Goal: Task Accomplishment & Management: Manage account settings

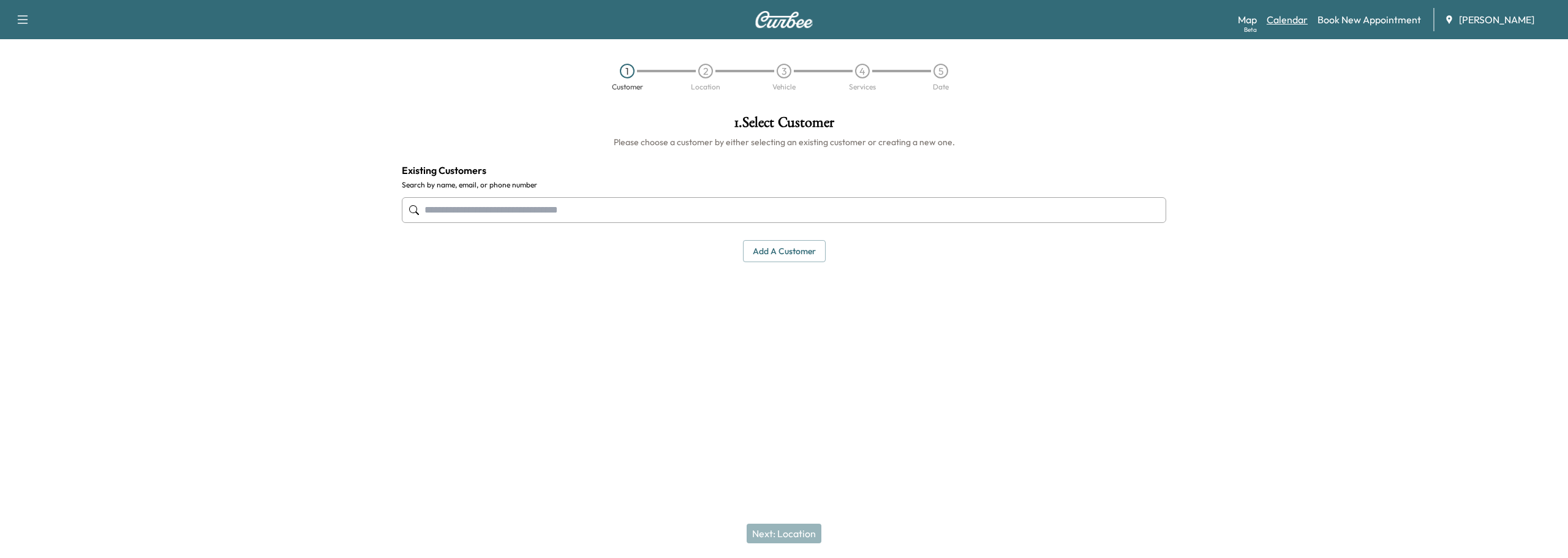
click at [1285, 19] on link "Calendar" at bounding box center [1286, 19] width 41 height 15
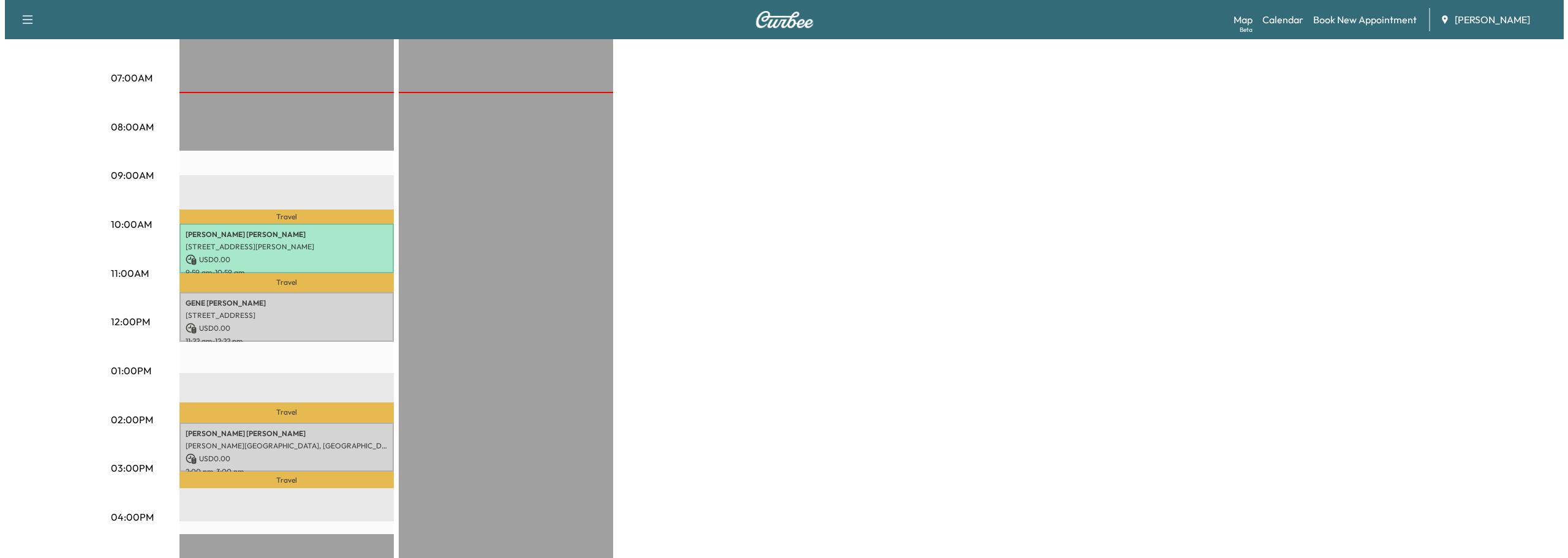
scroll to position [306, 0]
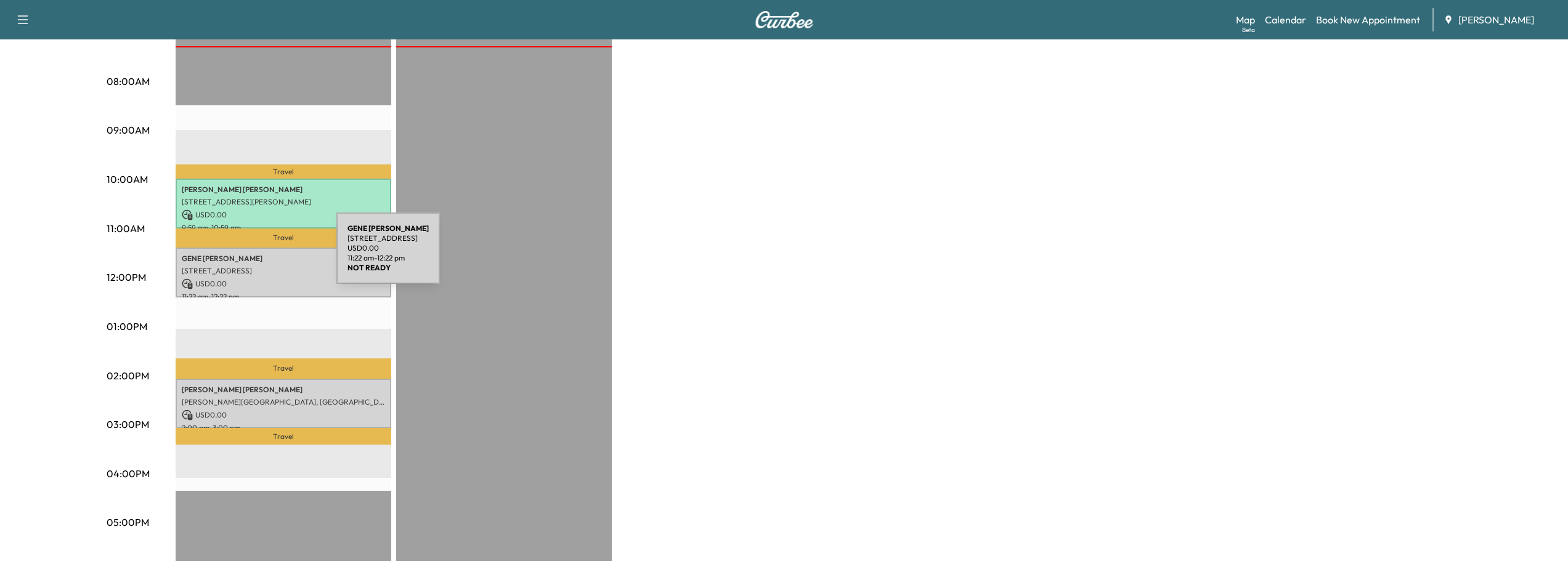
click at [244, 256] on p "GENE COKER" at bounding box center [283, 259] width 203 height 10
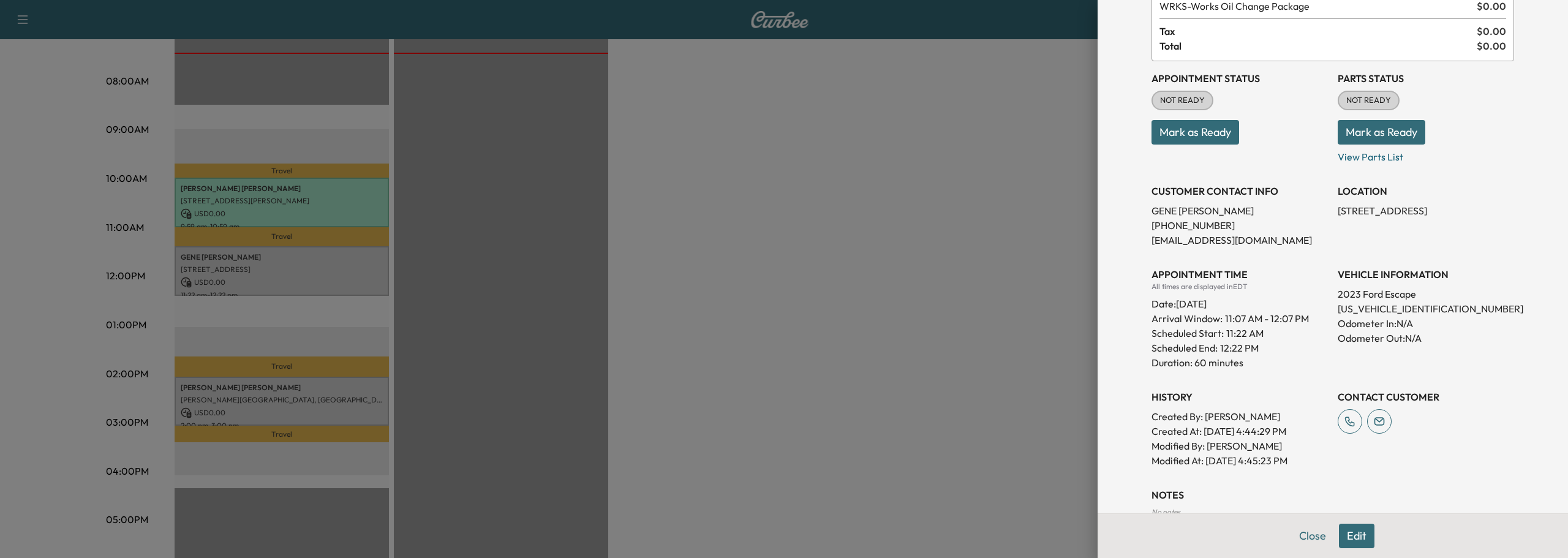
scroll to position [0, 0]
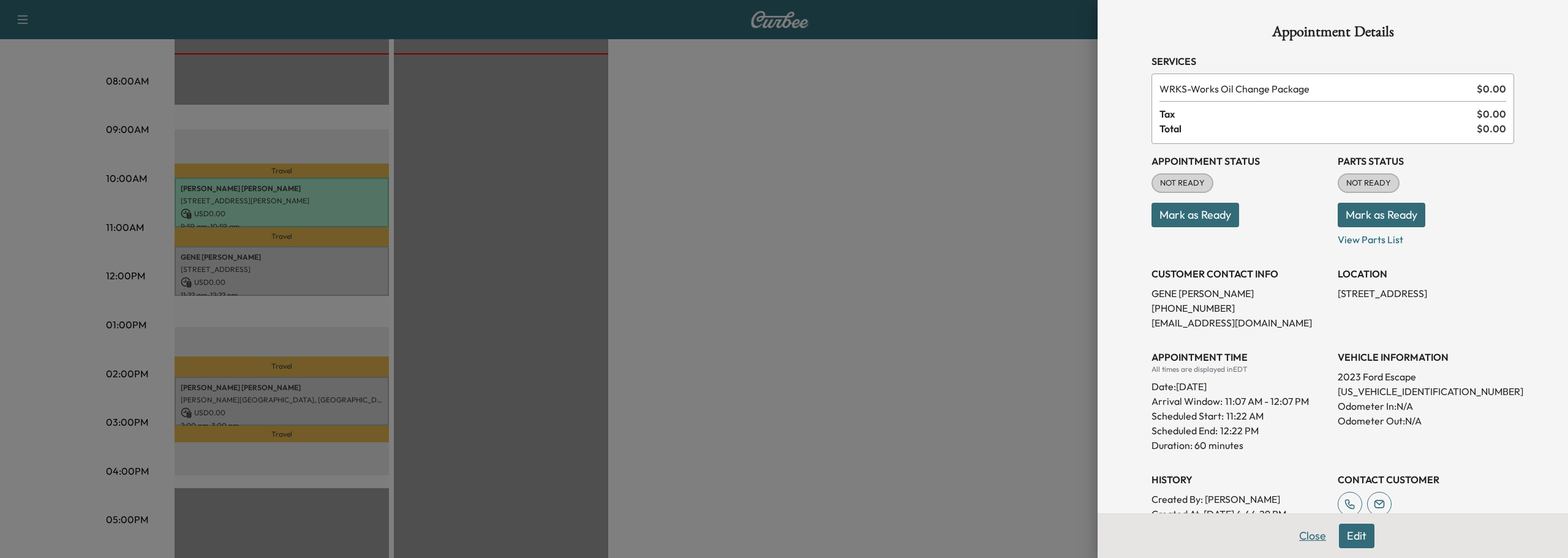
click at [1299, 533] on button "Close" at bounding box center [1312, 535] width 43 height 25
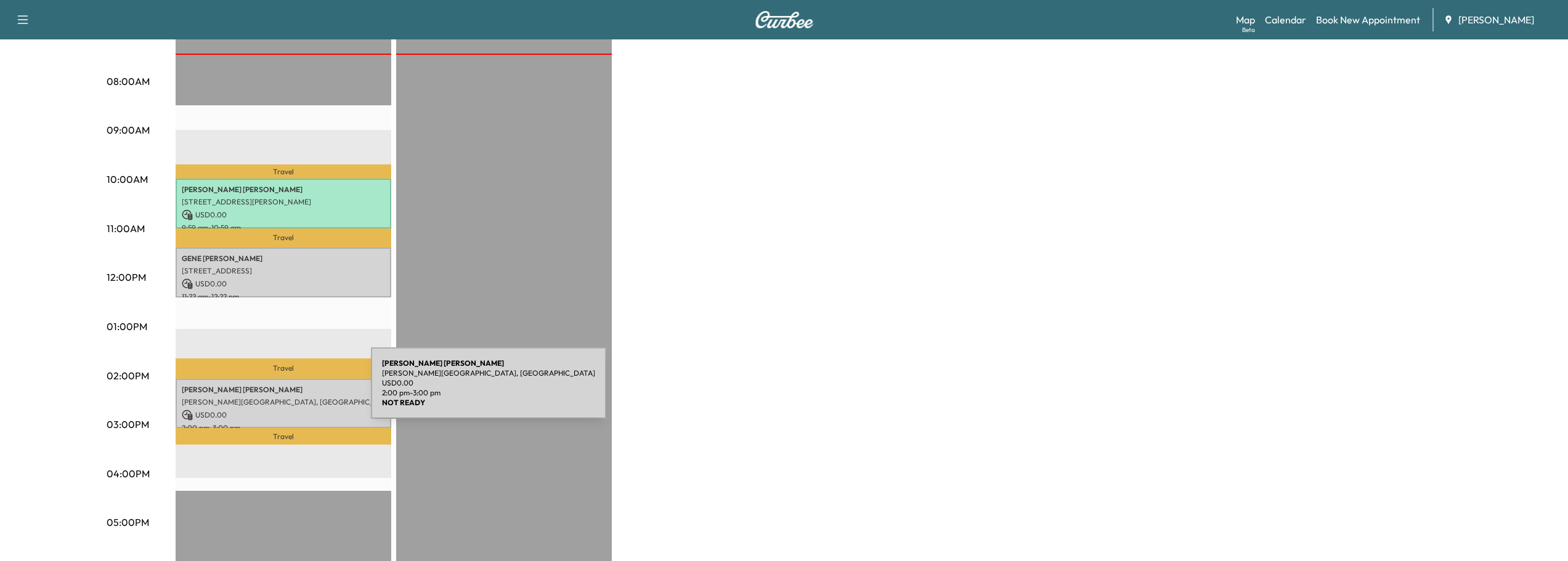
click at [279, 390] on div "Ty Minton Glen Way, Brookhaven, GA 30319, USA USD 0.00 2:00 pm - 3:00 pm" at bounding box center [283, 404] width 216 height 50
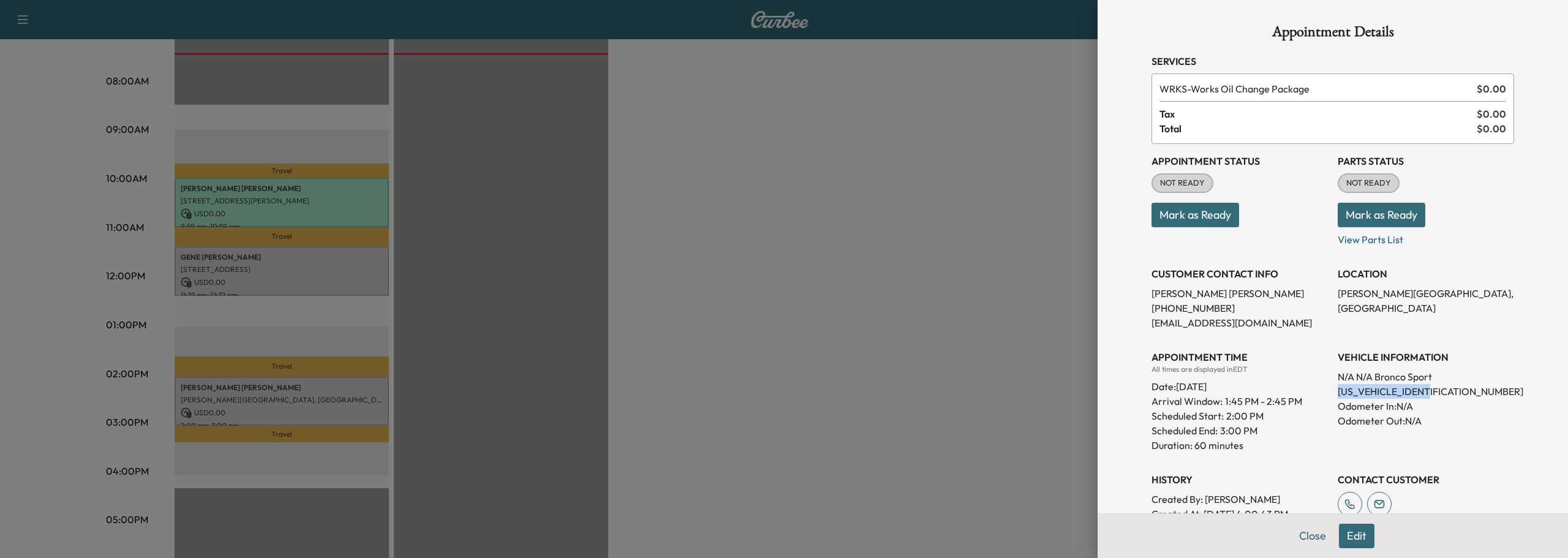
drag, startPoint x: 1328, startPoint y: 390, endPoint x: 1436, endPoint y: 396, distance: 108.2
click at [1436, 396] on p "[US_VEHICLE_IDENTIFICATION_NUMBER]" at bounding box center [1425, 392] width 176 height 15
copy p "[US_VEHICLE_IDENTIFICATION_NUMBER]"
click at [1300, 537] on button "Close" at bounding box center [1312, 535] width 43 height 25
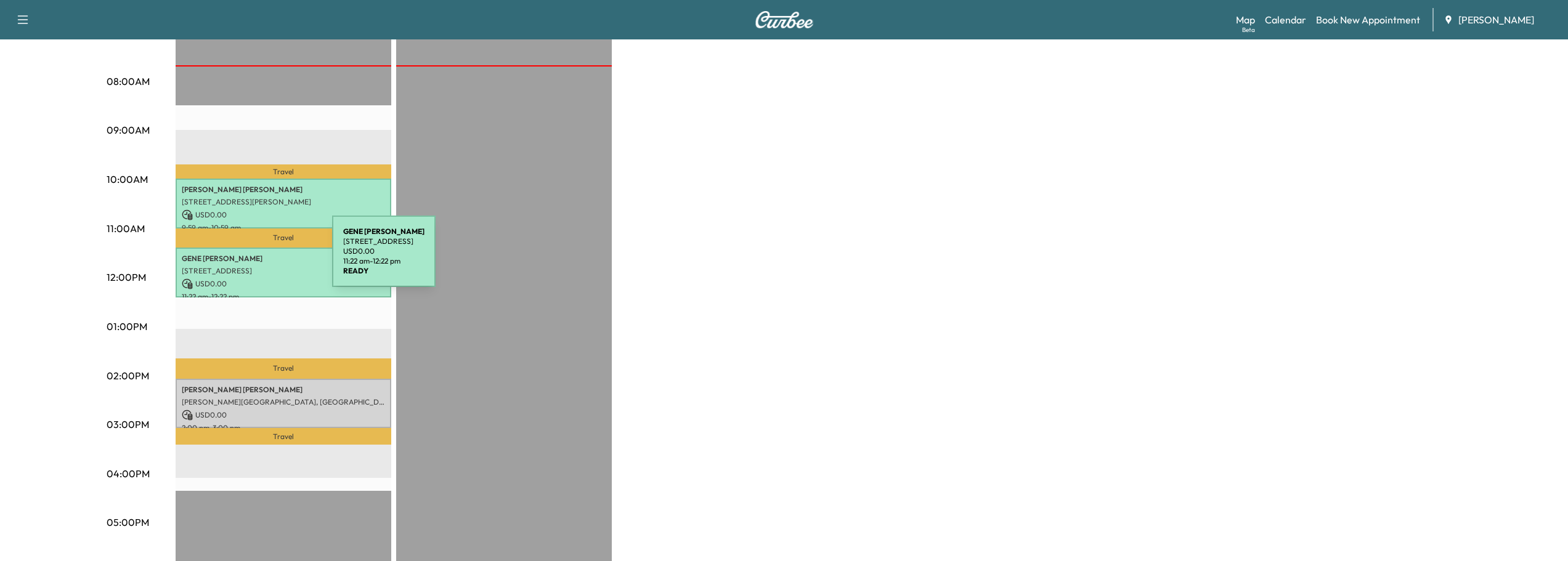
click at [239, 259] on p "GENE COKER" at bounding box center [283, 259] width 203 height 10
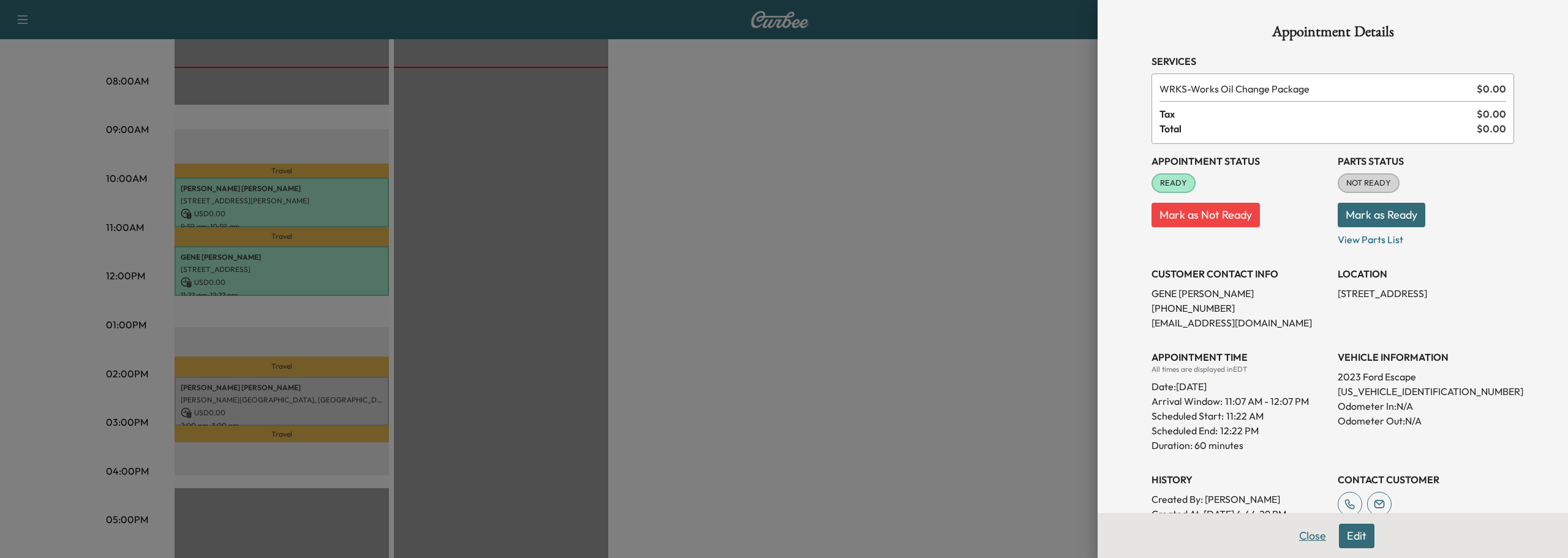
click at [1302, 533] on button "Close" at bounding box center [1312, 535] width 43 height 25
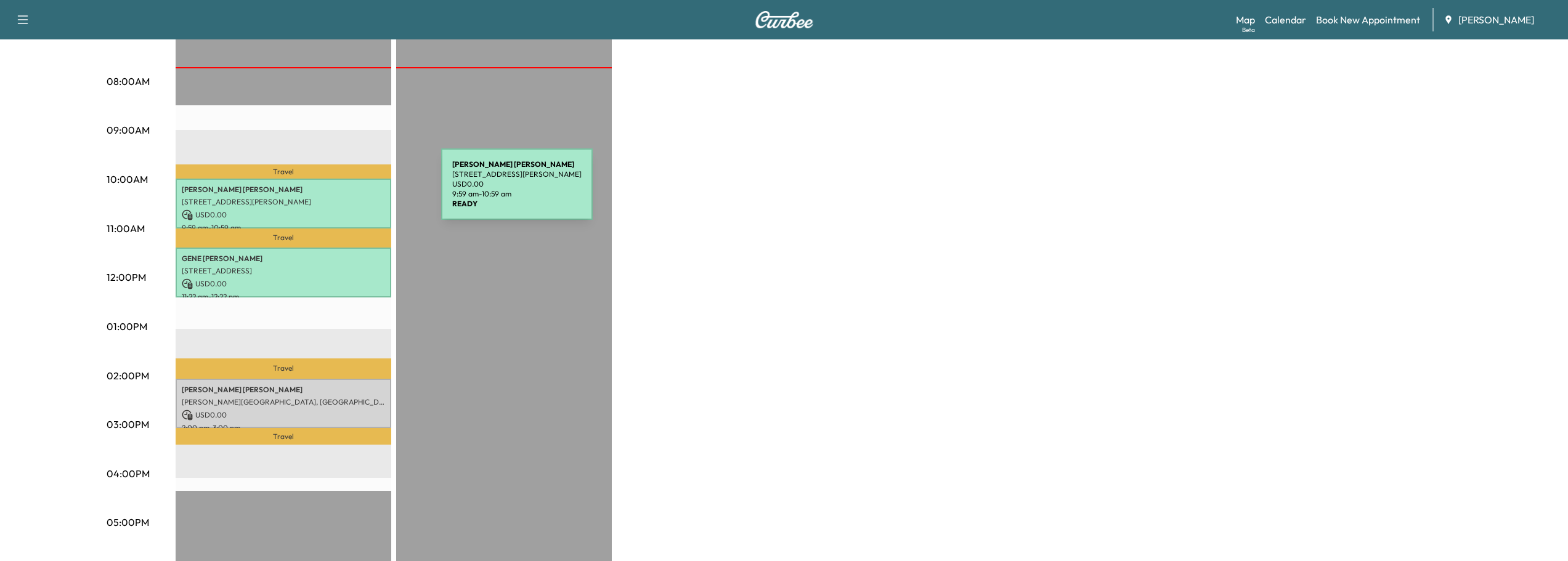
click at [349, 192] on p "[PERSON_NAME]" at bounding box center [283, 189] width 203 height 10
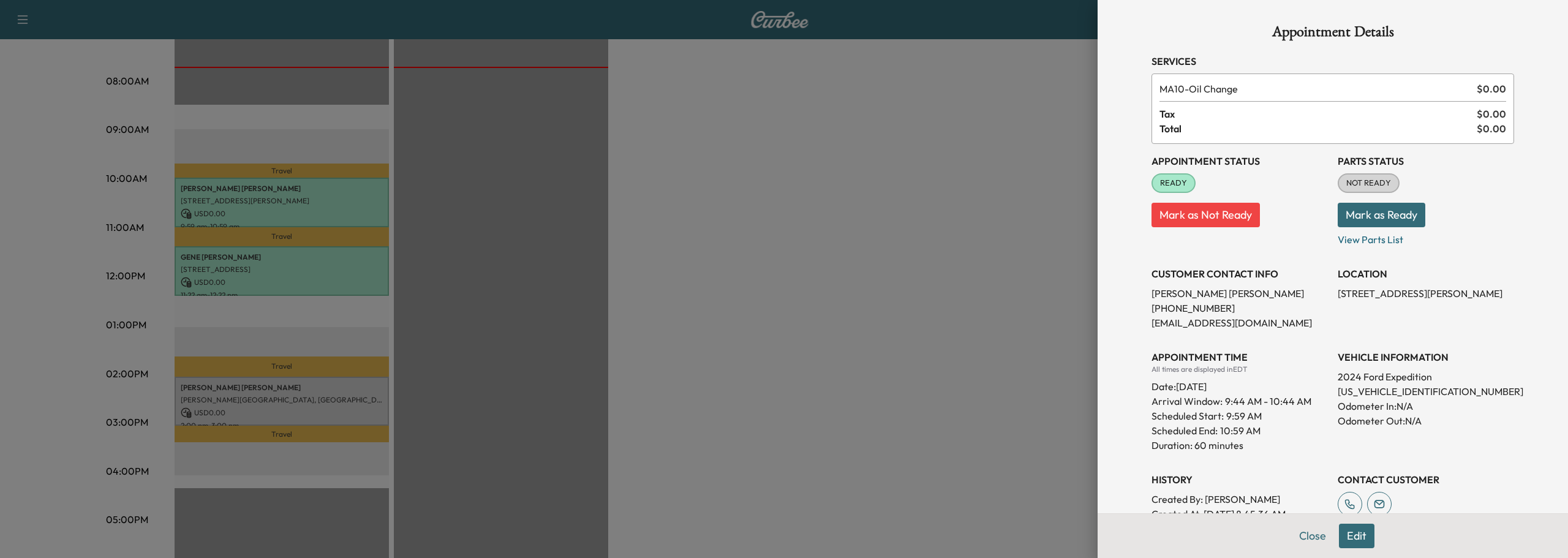
click at [1353, 214] on button "Mark as Ready" at bounding box center [1381, 214] width 87 height 25
drag, startPoint x: 1308, startPoint y: 533, endPoint x: 1254, endPoint y: 523, distance: 54.9
click at [1307, 533] on button "Close" at bounding box center [1312, 535] width 43 height 25
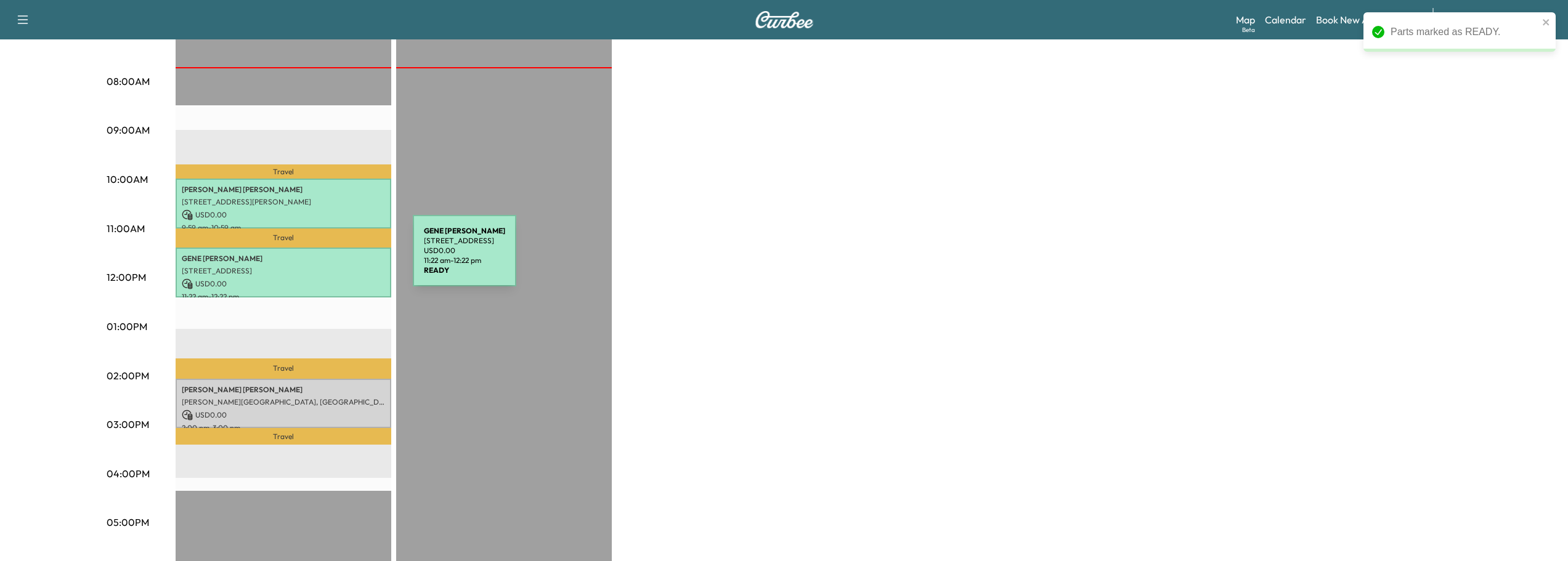
click at [321, 258] on p "GENE COKER" at bounding box center [283, 259] width 203 height 10
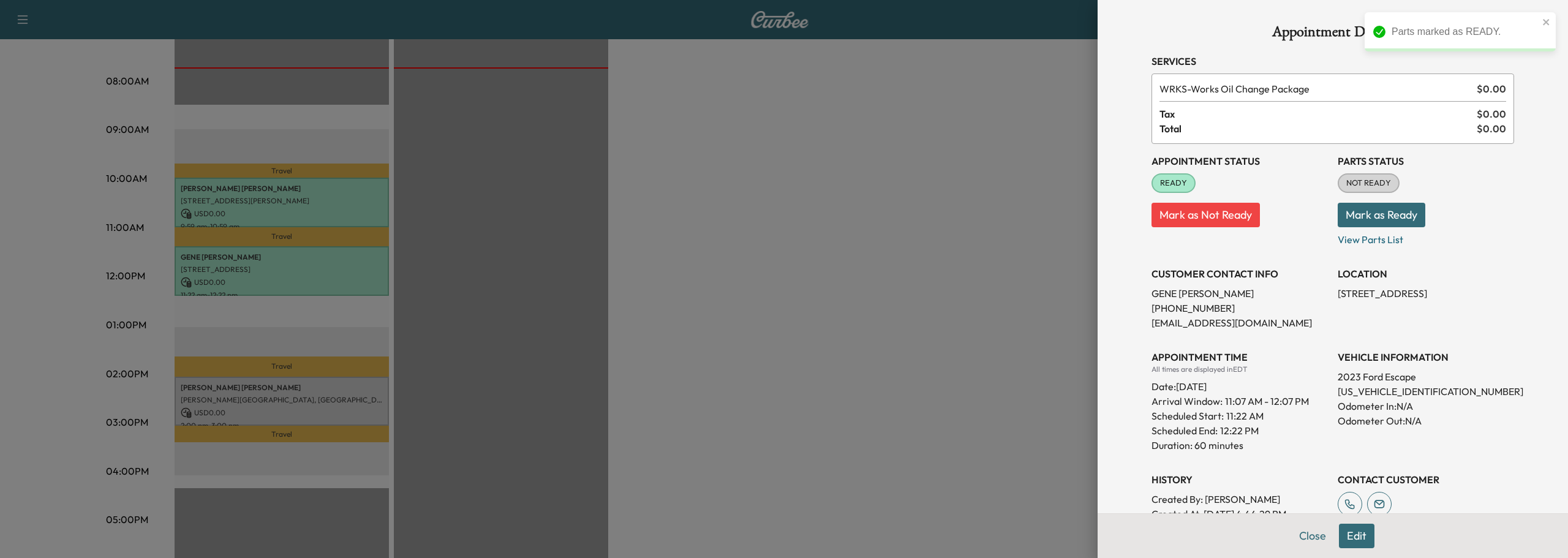
click at [1377, 214] on button "Mark as Ready" at bounding box center [1381, 214] width 87 height 25
click at [1300, 537] on button "Close" at bounding box center [1312, 535] width 43 height 25
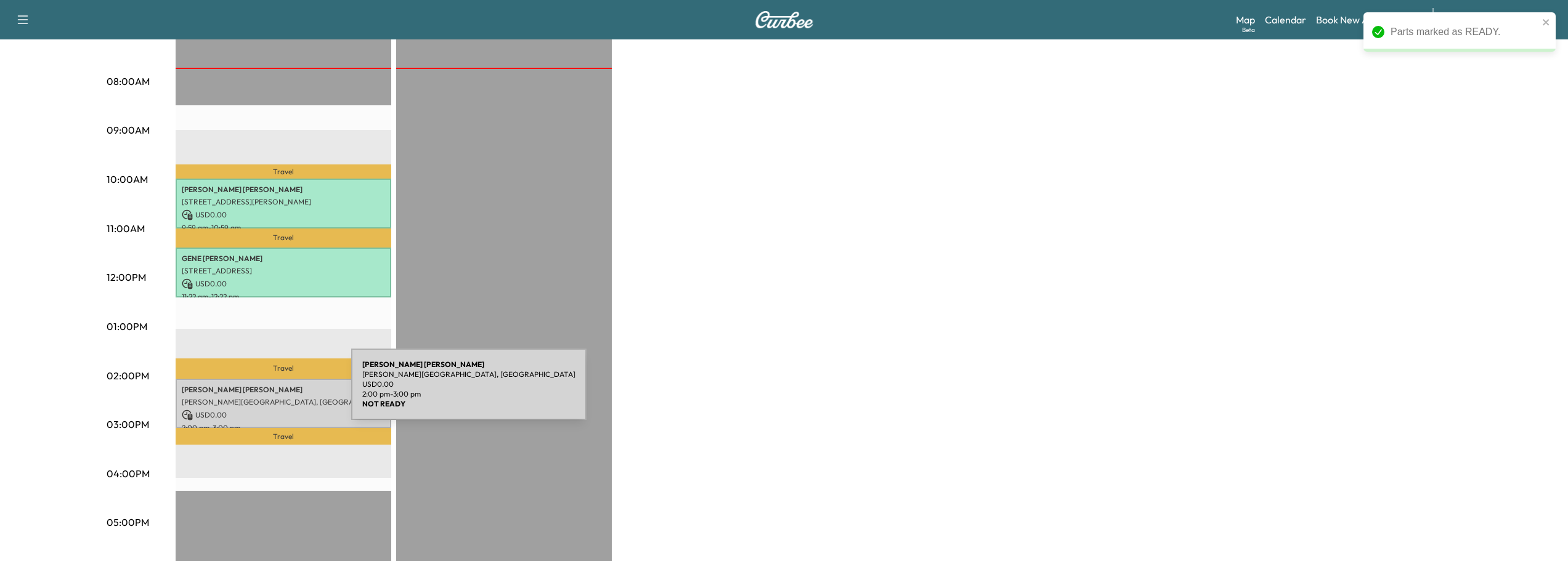
click at [259, 392] on div "Ty Minton Glen Way, Brookhaven, GA 30319, USA USD 0.00 2:00 pm - 3:00 pm" at bounding box center [283, 404] width 216 height 50
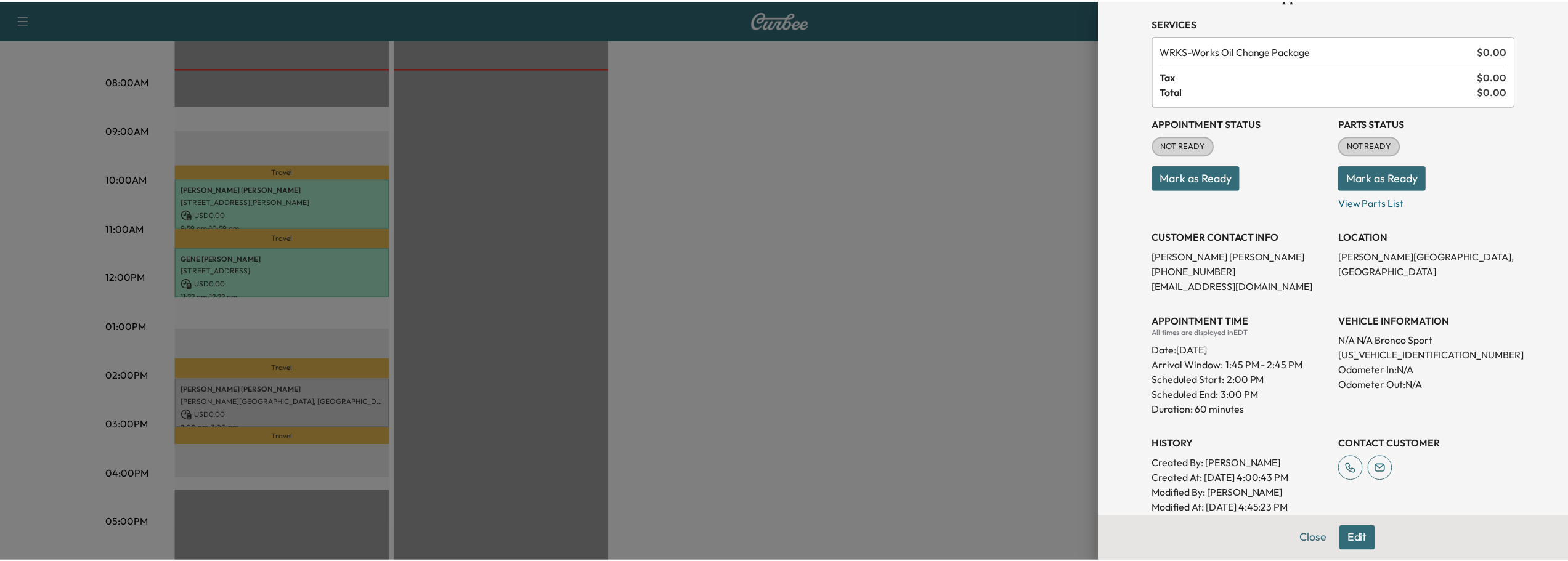
scroll to position [37, 0]
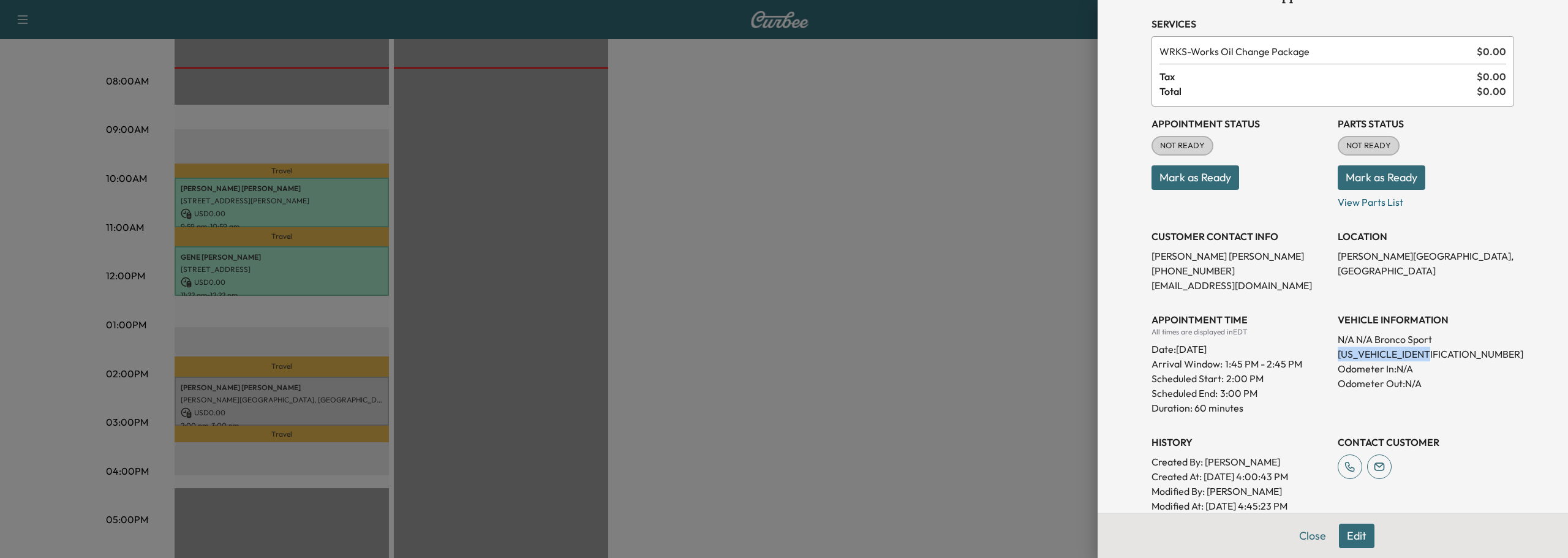
drag, startPoint x: 1328, startPoint y: 353, endPoint x: 1434, endPoint y: 356, distance: 106.0
click at [1434, 355] on p "[US_VEHICLE_IDENTIFICATION_NUMBER]" at bounding box center [1425, 354] width 176 height 15
copy p "[US_VEHICLE_IDENTIFICATION_NUMBER]"
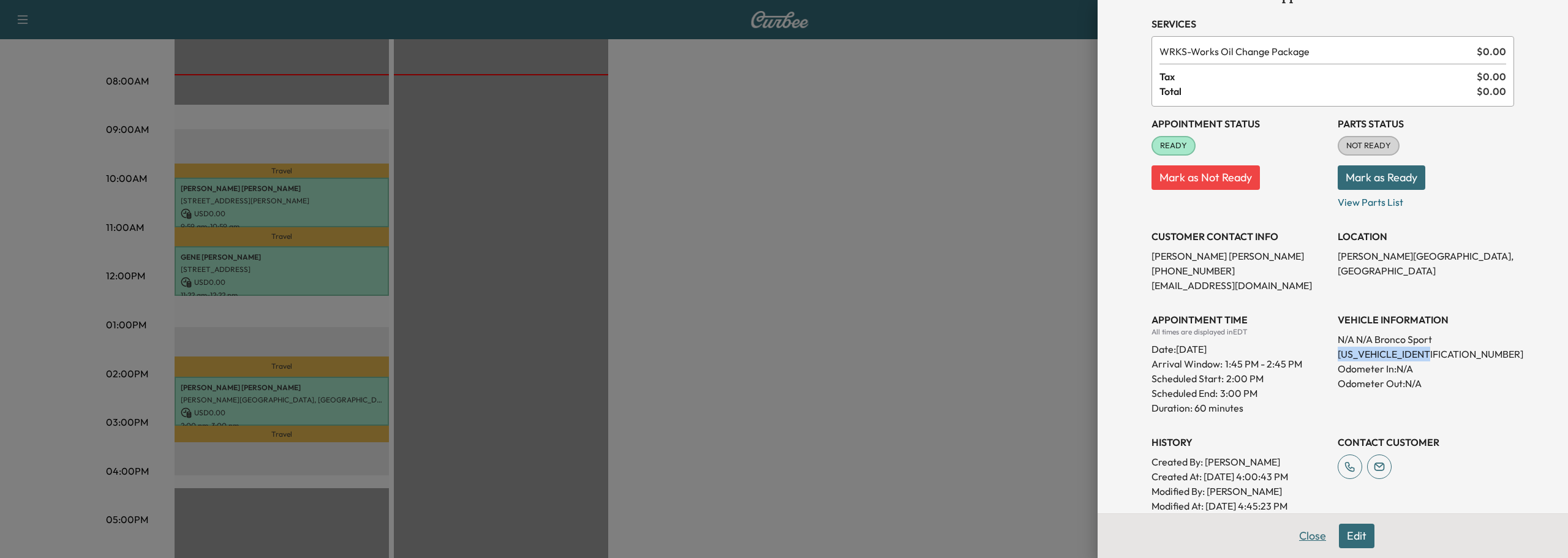
click at [1297, 537] on button "Close" at bounding box center [1312, 535] width 43 height 25
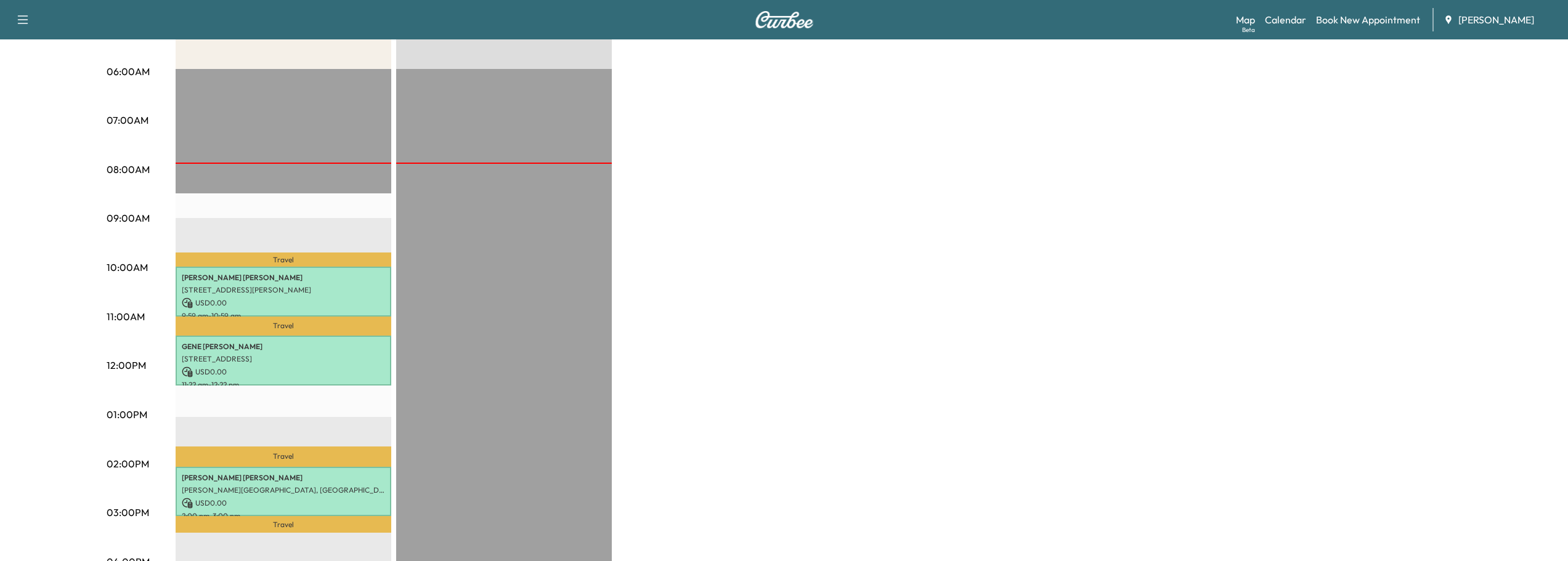
scroll to position [247, 0]
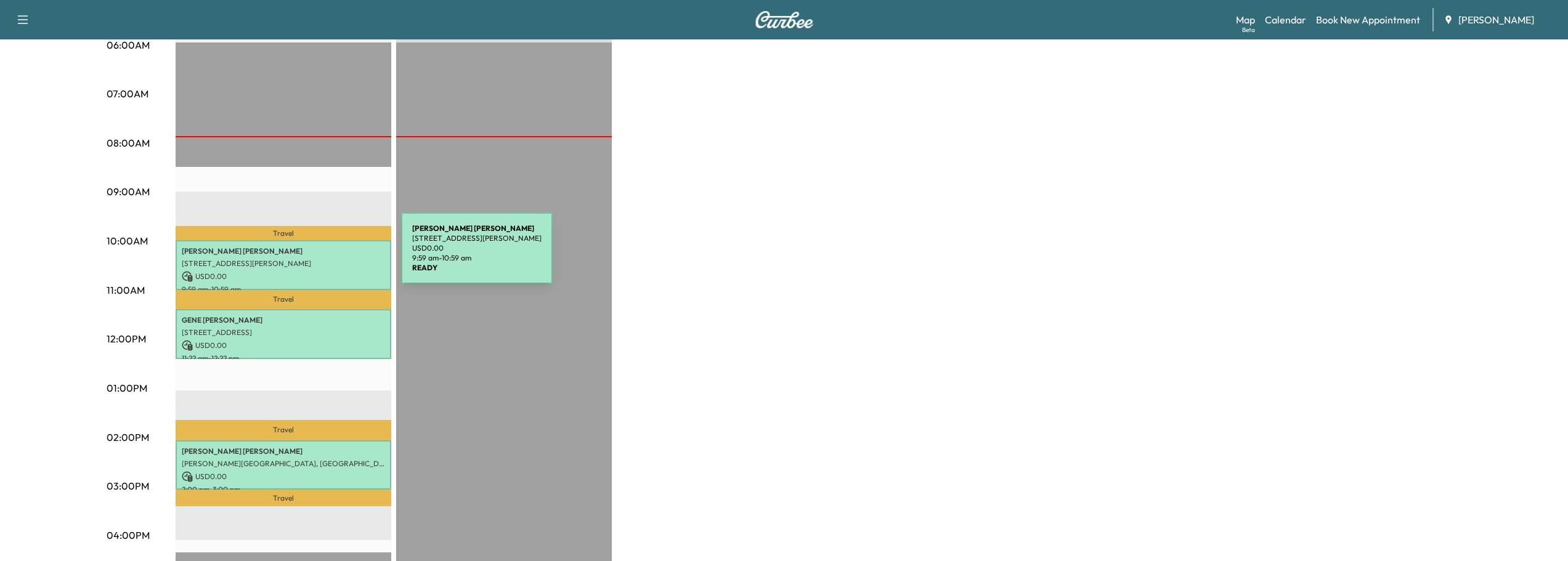
click at [309, 256] on div "[PERSON_NAME] [STREET_ADDRESS][PERSON_NAME] USD 0.00 9:59 am - 10:59 am" at bounding box center [283, 265] width 216 height 50
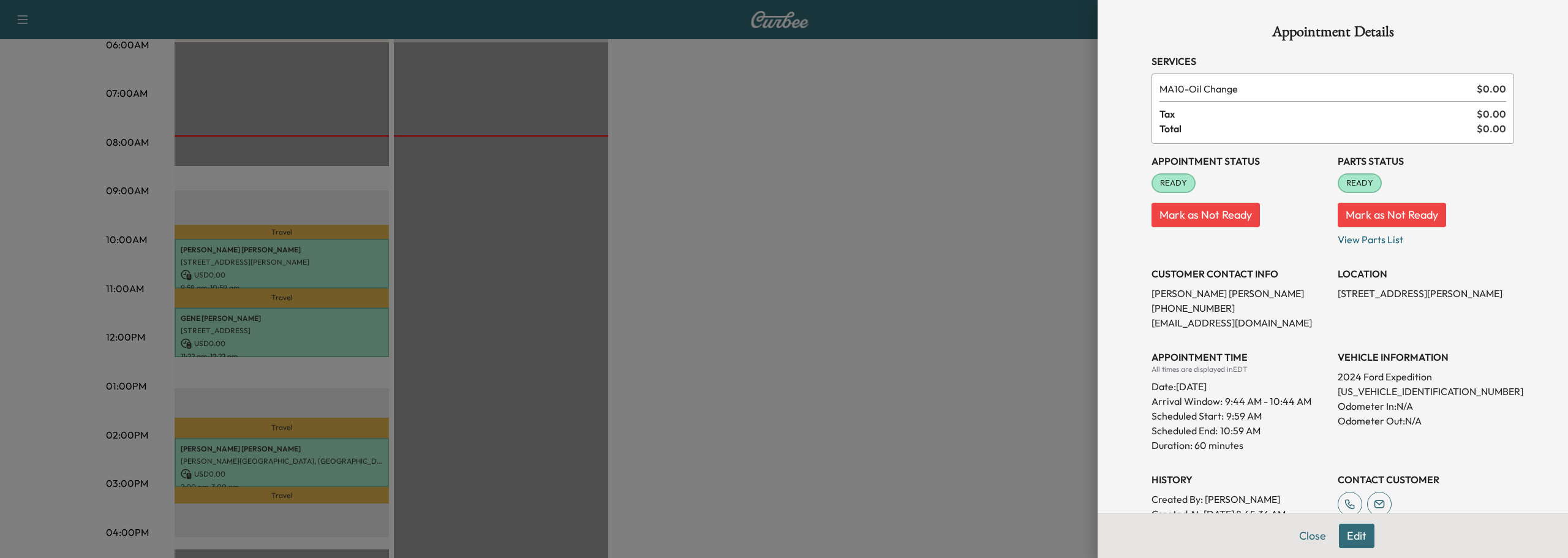
drag, startPoint x: 1295, startPoint y: 540, endPoint x: 1260, endPoint y: 517, distance: 41.9
click at [1295, 540] on button "Close" at bounding box center [1312, 535] width 43 height 25
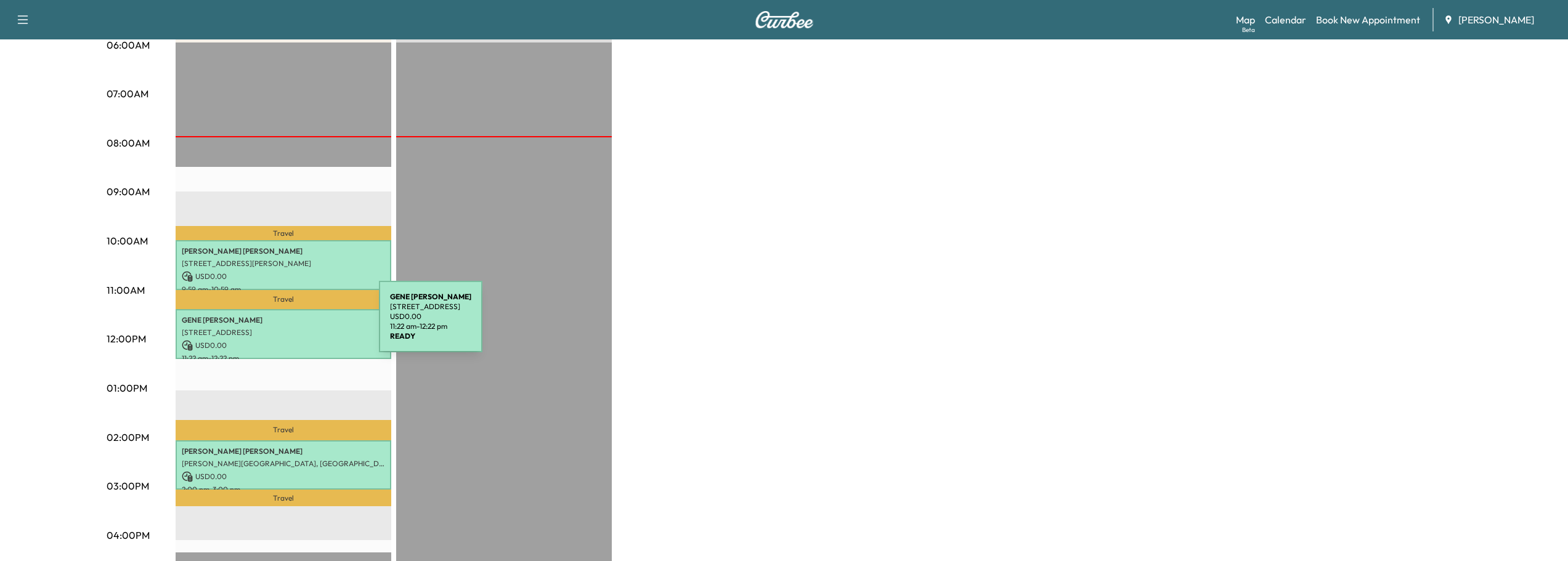
click at [286, 328] on p "[STREET_ADDRESS]" at bounding box center [283, 333] width 203 height 10
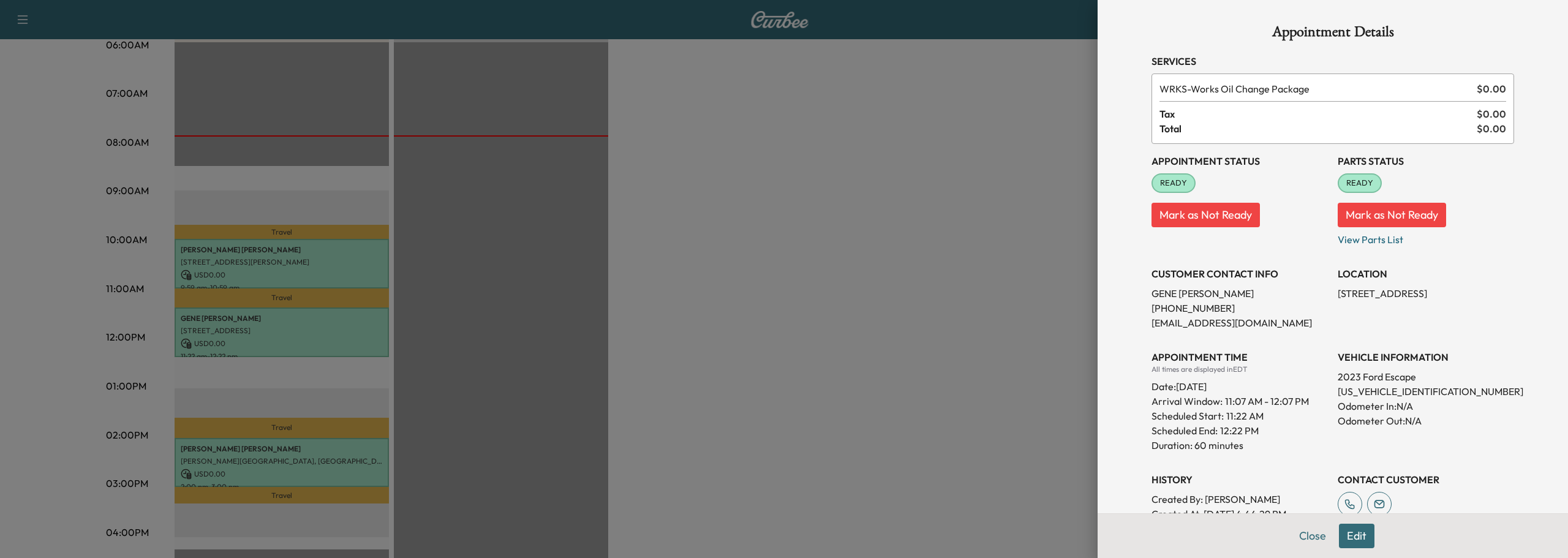
click at [231, 249] on div at bounding box center [784, 279] width 1568 height 558
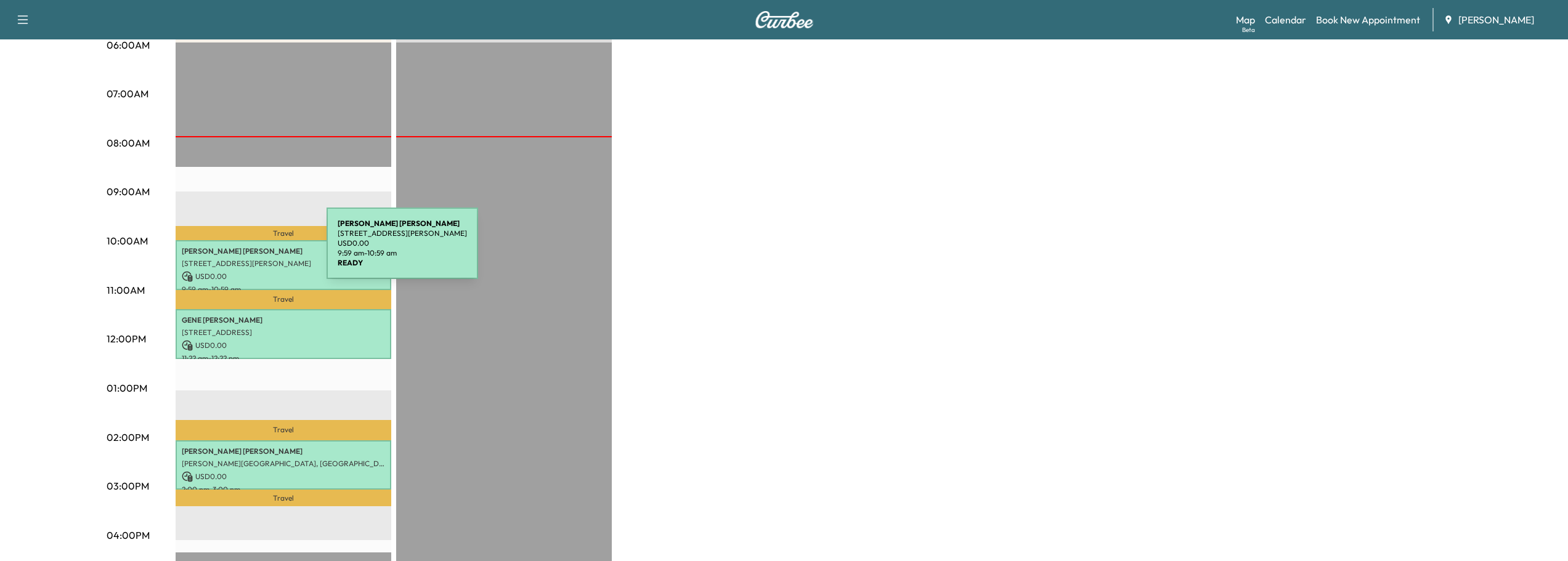
click at [234, 250] on p "[PERSON_NAME]" at bounding box center [283, 251] width 203 height 10
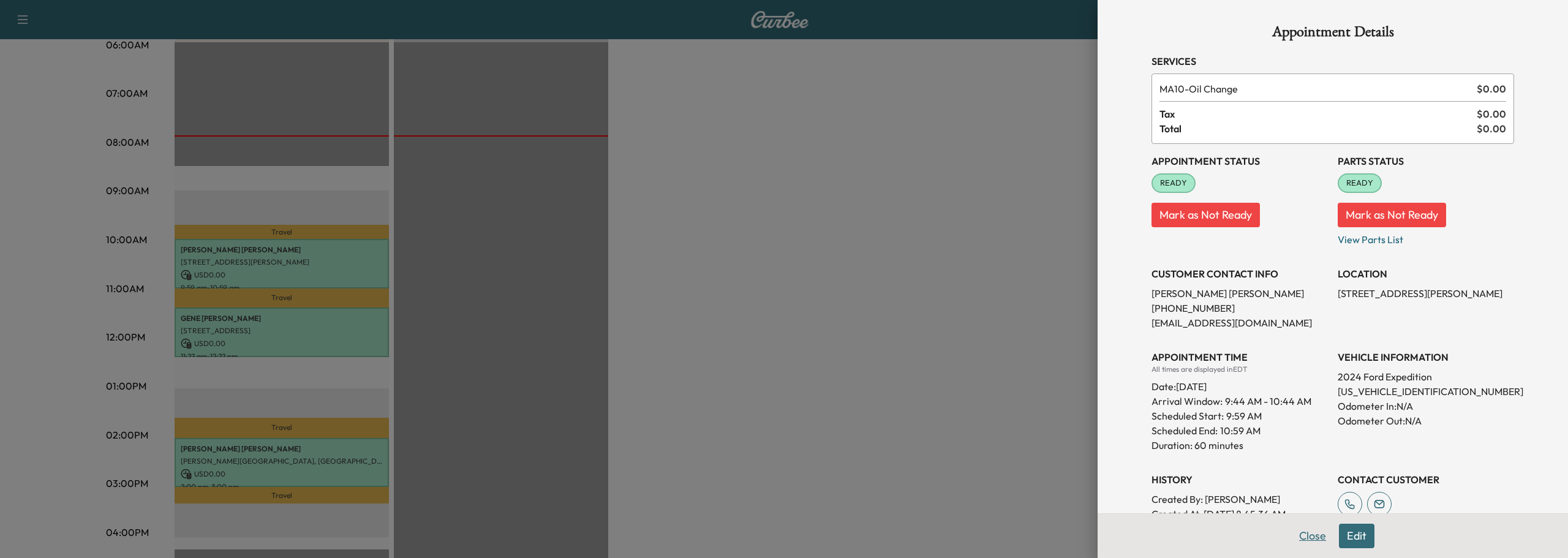
click at [1298, 531] on button "Close" at bounding box center [1312, 535] width 43 height 25
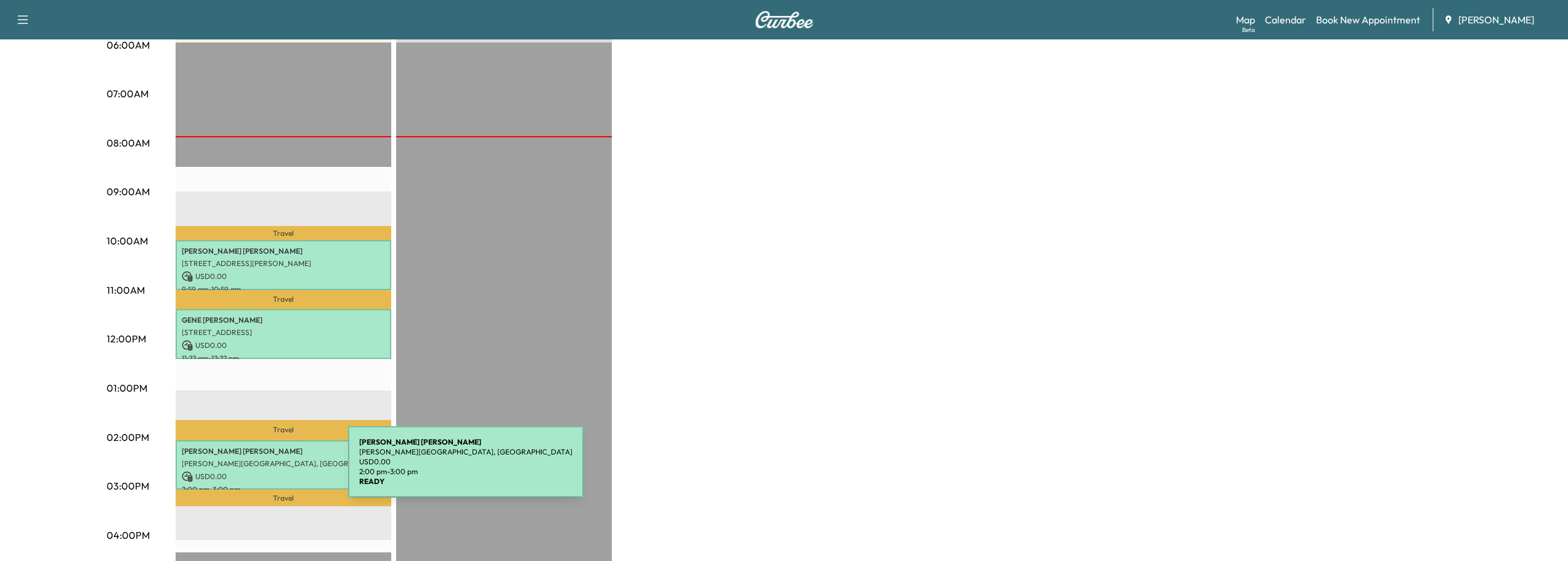
click at [256, 471] on p "USD 0.00" at bounding box center [283, 477] width 203 height 11
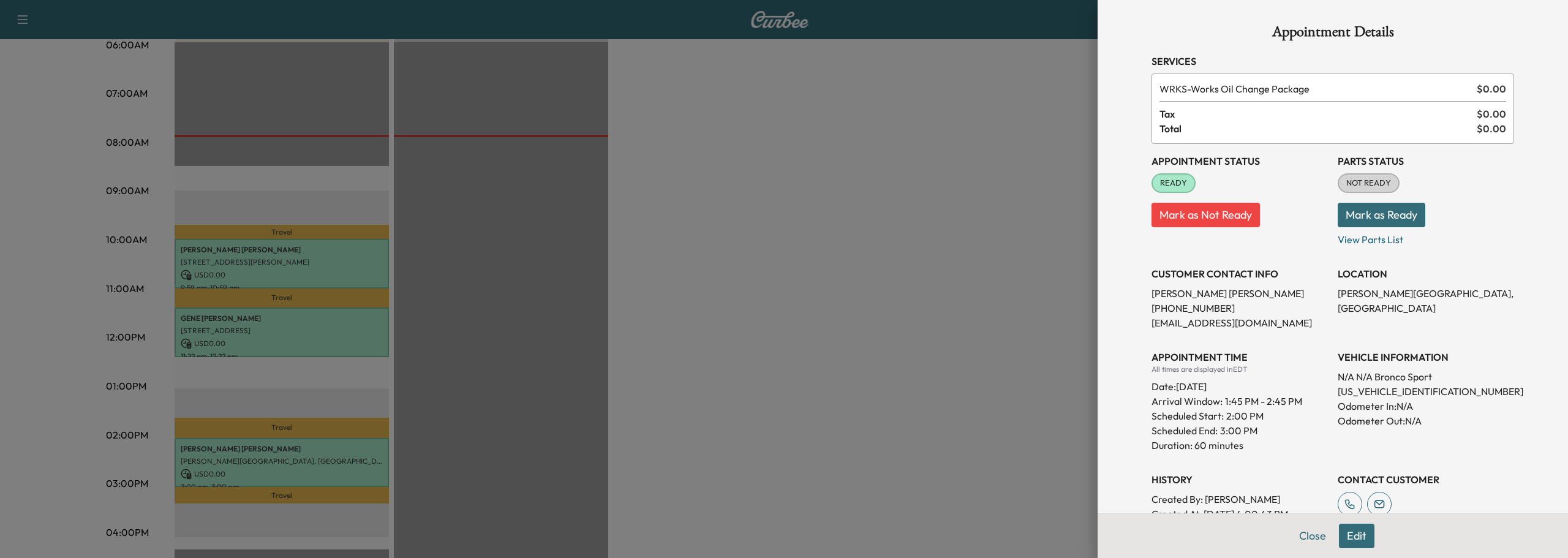
click at [1397, 217] on button "Mark as Ready" at bounding box center [1381, 214] width 87 height 25
click at [1306, 537] on button "Close" at bounding box center [1312, 535] width 43 height 25
